Goal: Information Seeking & Learning: Learn about a topic

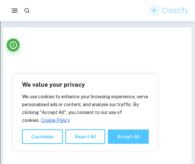
click at [120, 137] on button "Accept All" at bounding box center [128, 137] width 41 height 14
checkbox input "true"
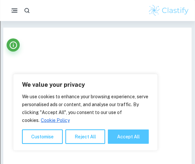
checkbox input "true"
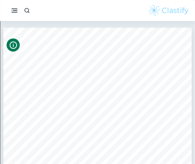
click at [12, 42] on icon "Info" at bounding box center [14, 45] width 8 height 8
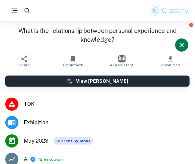
click at [179, 44] on icon "Close" at bounding box center [182, 45] width 8 height 8
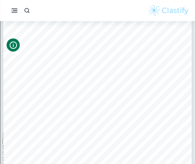
scroll to position [93, 0]
